Goal: Use online tool/utility

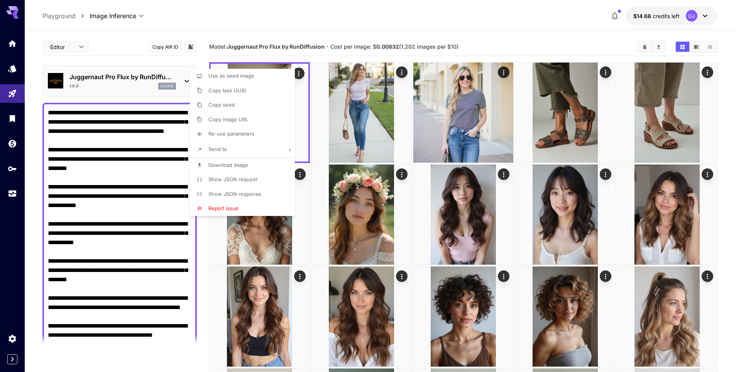
scroll to position [270, 0]
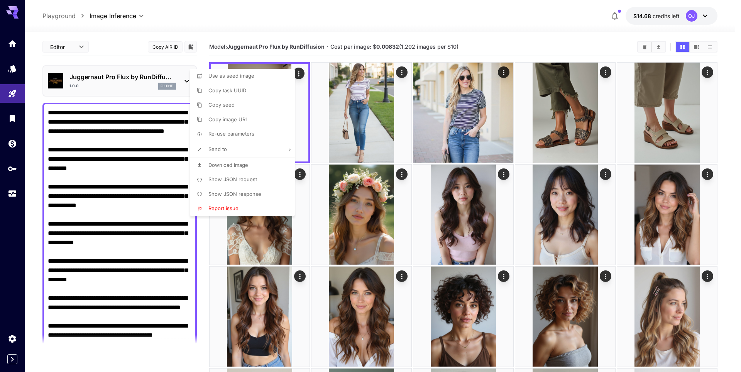
scroll to position [270, 0]
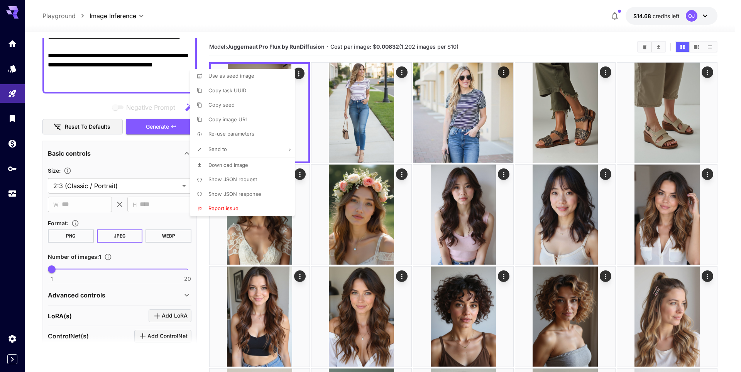
click at [39, 147] on div at bounding box center [370, 186] width 741 height 372
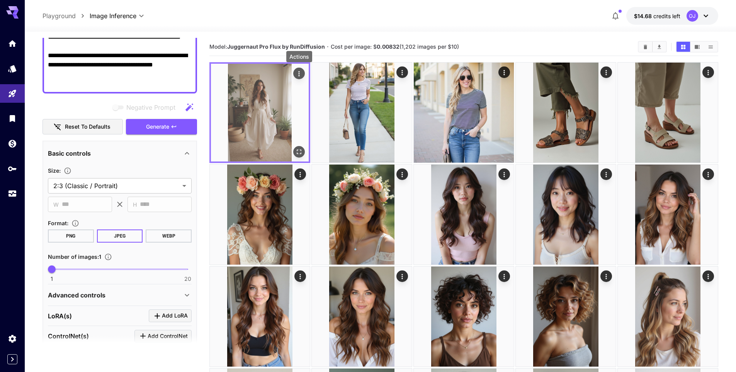
click at [298, 73] on icon "Actions" at bounding box center [299, 74] width 8 height 8
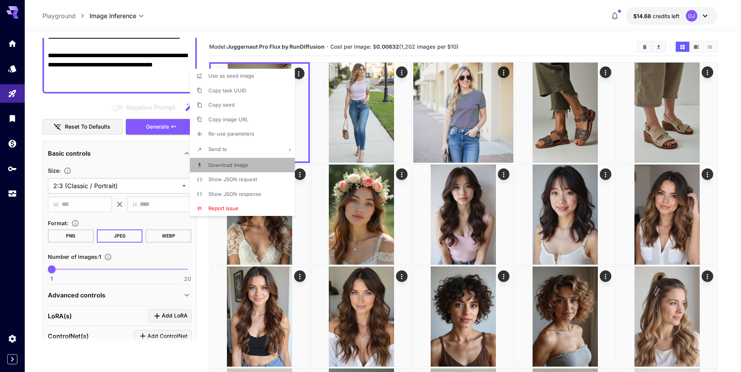
click at [238, 165] on span "Download Image" at bounding box center [229, 165] width 40 height 6
click at [165, 126] on div at bounding box center [370, 186] width 741 height 372
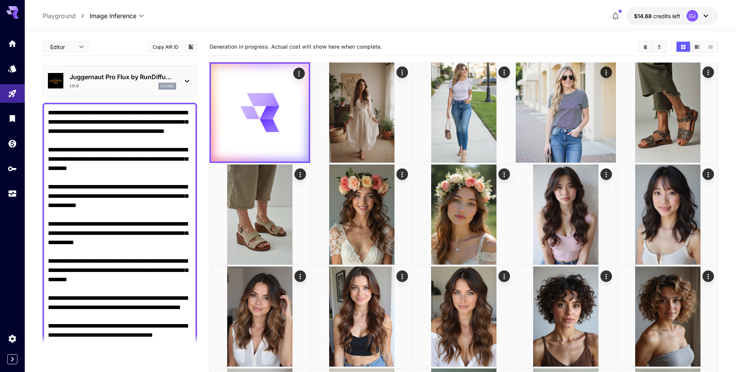
scroll to position [270, 0]
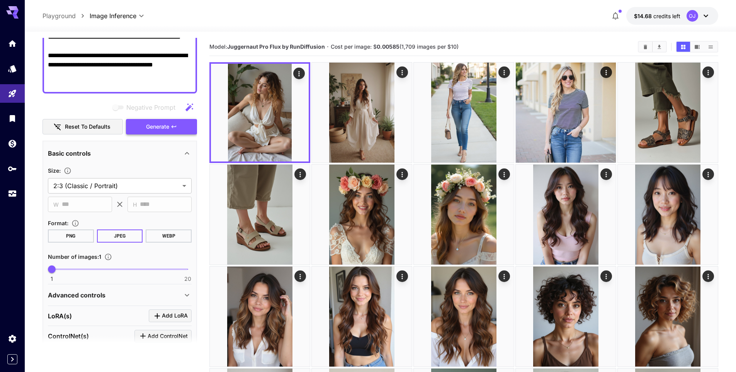
click at [159, 129] on span "Generate" at bounding box center [157, 127] width 23 height 10
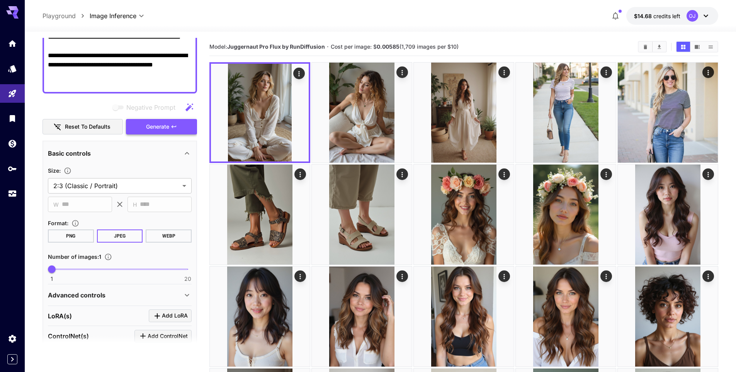
click at [187, 120] on button "Generate" at bounding box center [161, 127] width 71 height 16
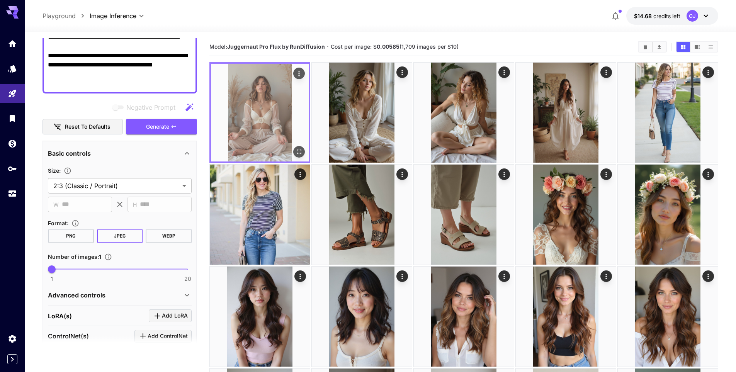
click at [287, 95] on img at bounding box center [260, 113] width 98 height 98
click at [299, 153] on icon "Open in fullscreen" at bounding box center [299, 152] width 8 height 8
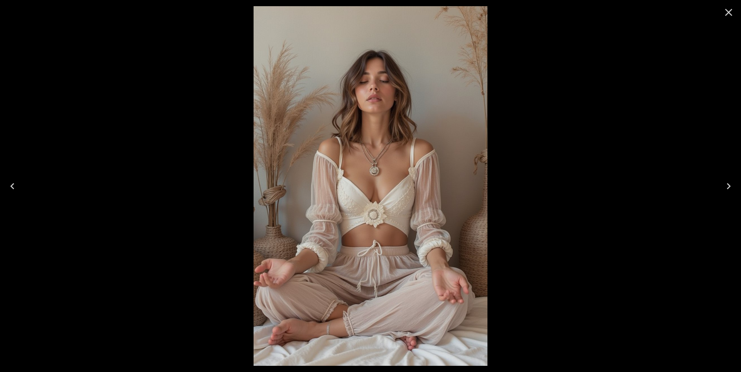
click at [735, 10] on icon "Close" at bounding box center [729, 12] width 12 height 12
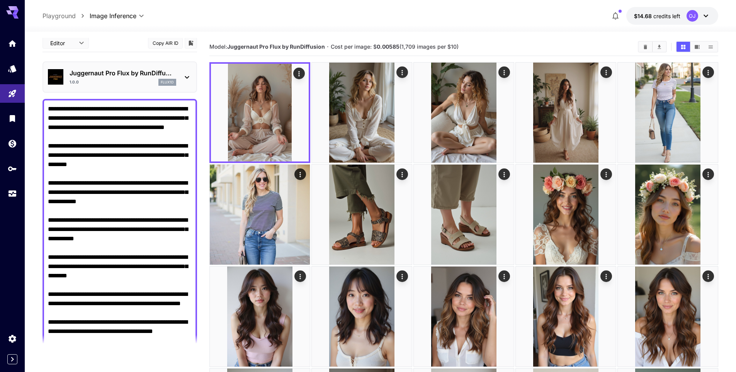
scroll to position [0, 0]
